Goal: Task Accomplishment & Management: Manage account settings

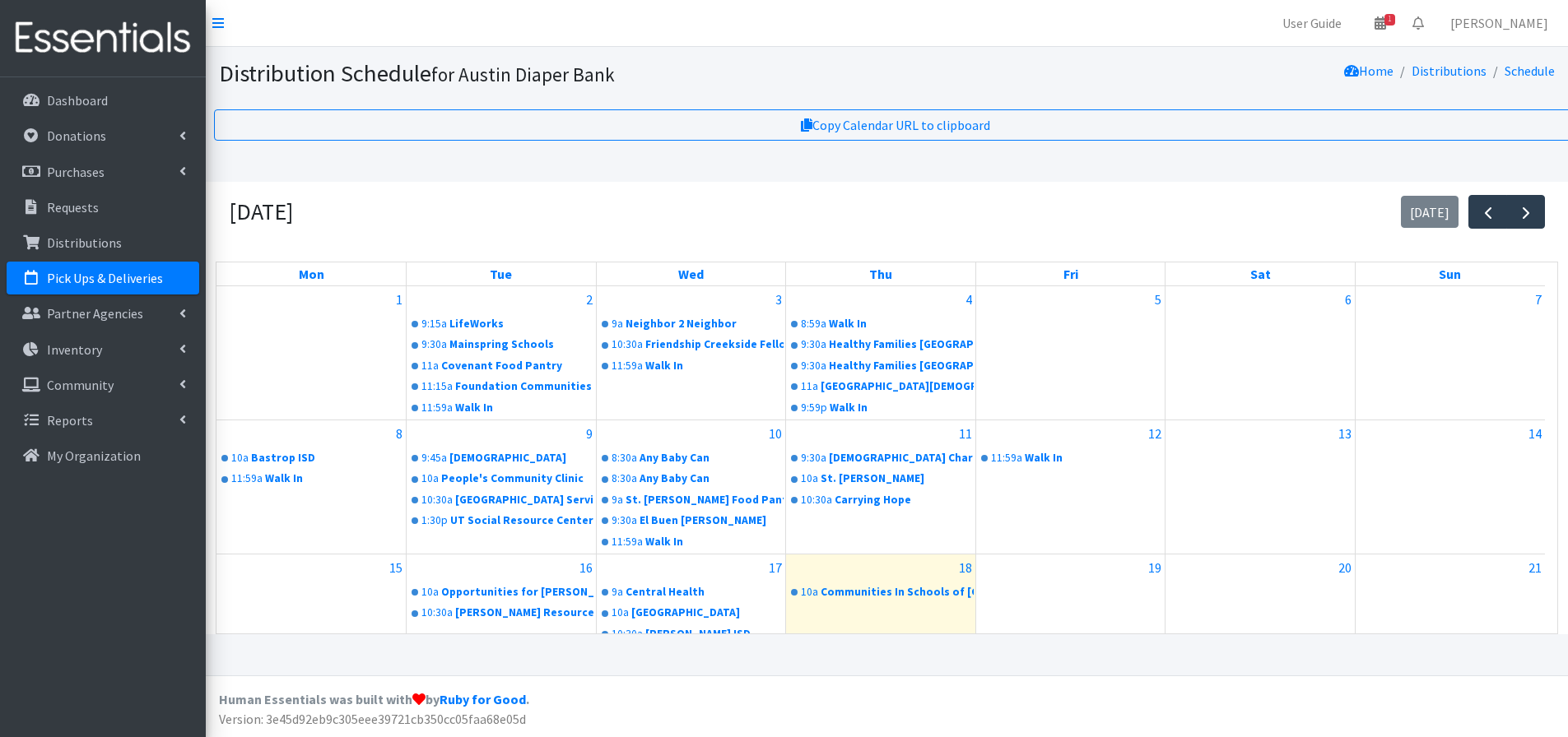
scroll to position [246, 0]
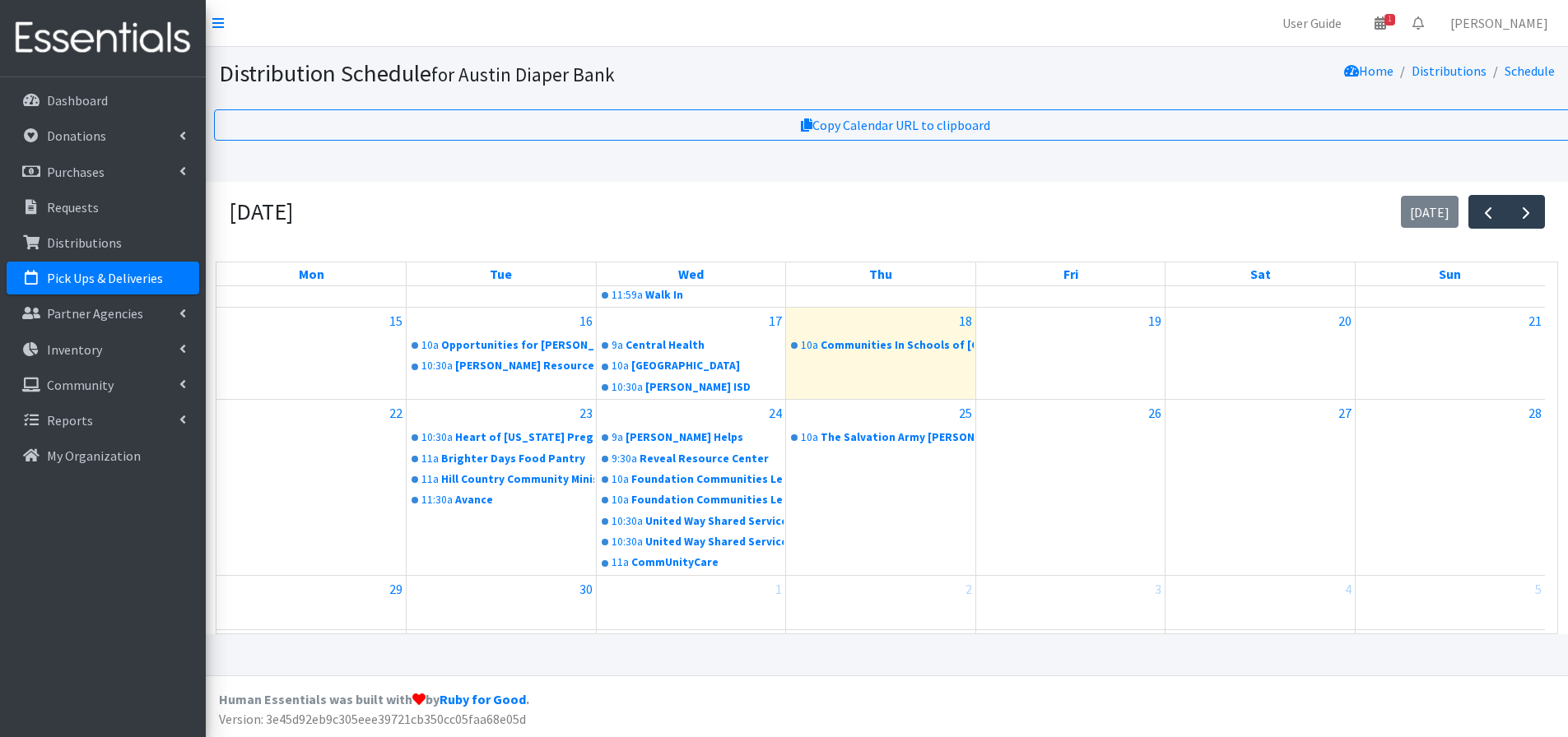
click at [1126, 59] on div "Home Distributions Schedule" at bounding box center [1280, 73] width 562 height 29
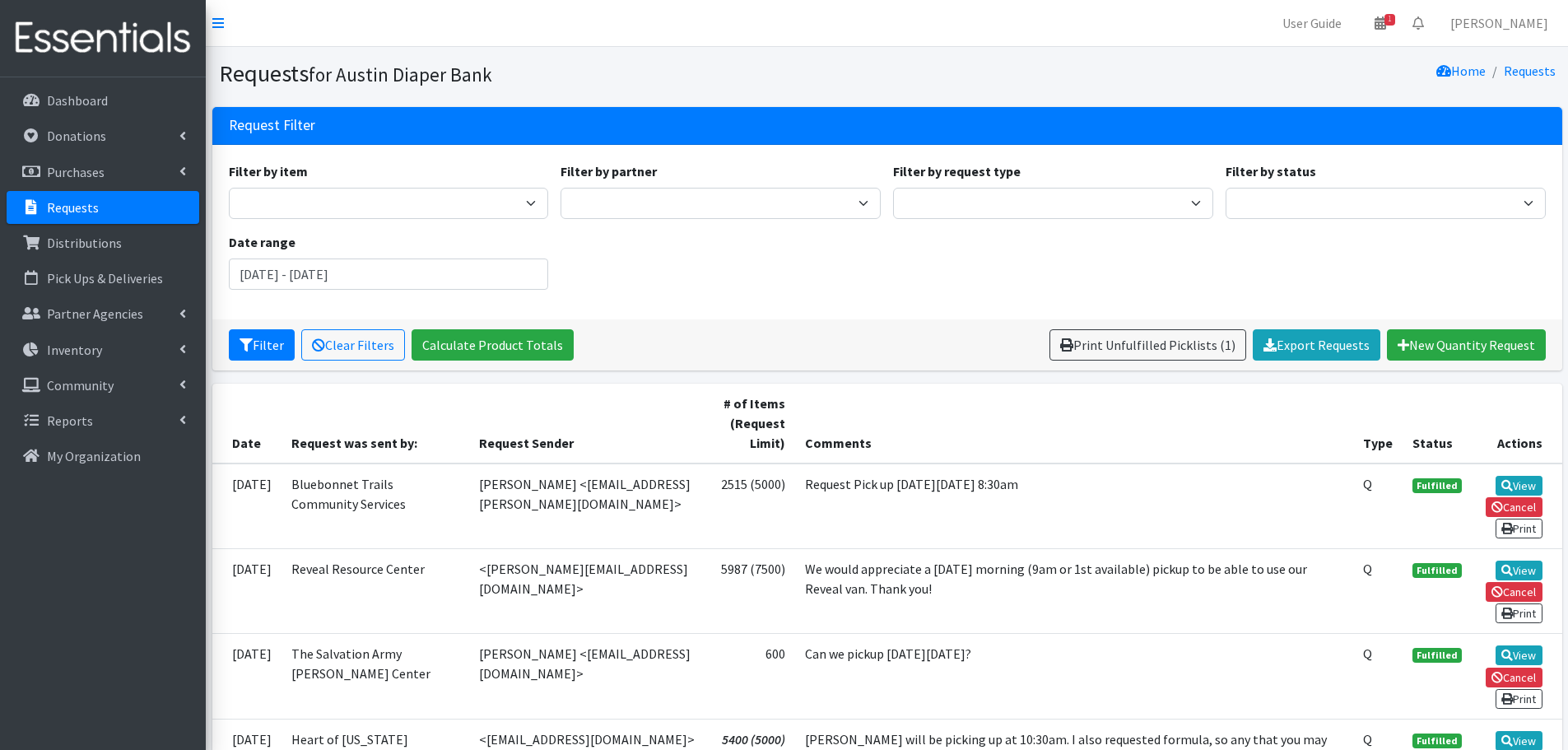
click at [103, 208] on link "Requests" at bounding box center [102, 208] width 192 height 33
click at [91, 197] on link "Requests" at bounding box center [102, 208] width 192 height 33
